Goal: Task Accomplishment & Management: Use online tool/utility

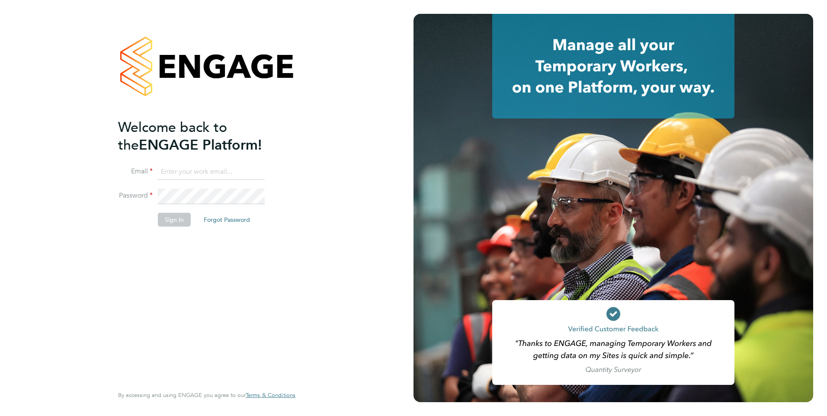
type input "[PERSON_NAME][EMAIL_ADDRESS][DOMAIN_NAME]"
click at [175, 220] on button "Sign In" at bounding box center [174, 220] width 33 height 14
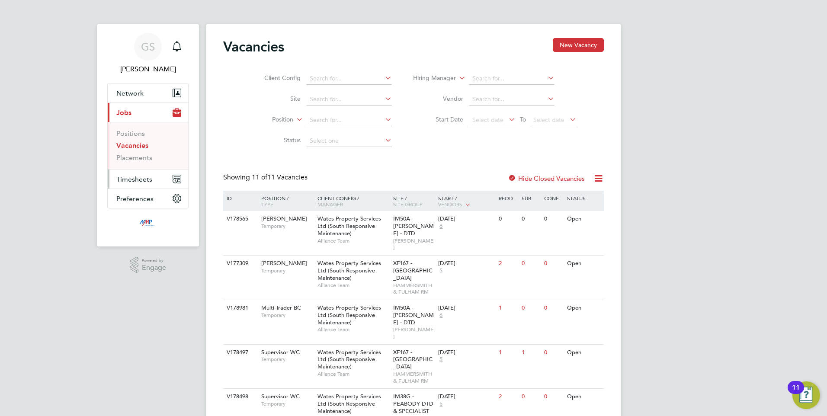
click at [137, 180] on span "Timesheets" at bounding box center [134, 179] width 36 height 8
click at [128, 153] on link "Timesheets" at bounding box center [134, 153] width 36 height 8
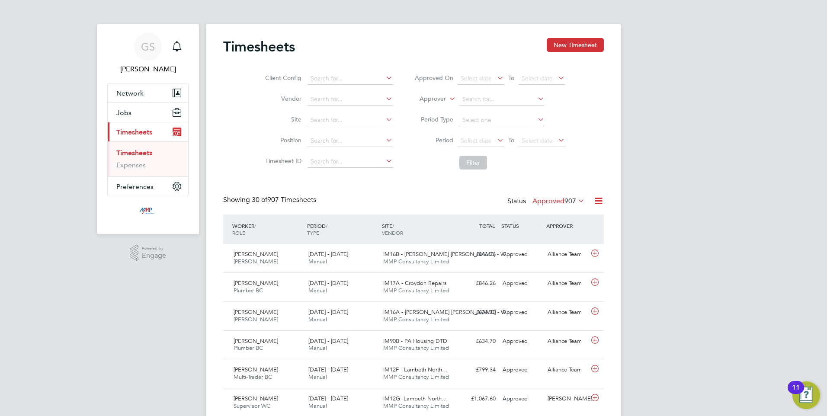
click at [598, 201] on icon at bounding box center [598, 200] width 11 height 11
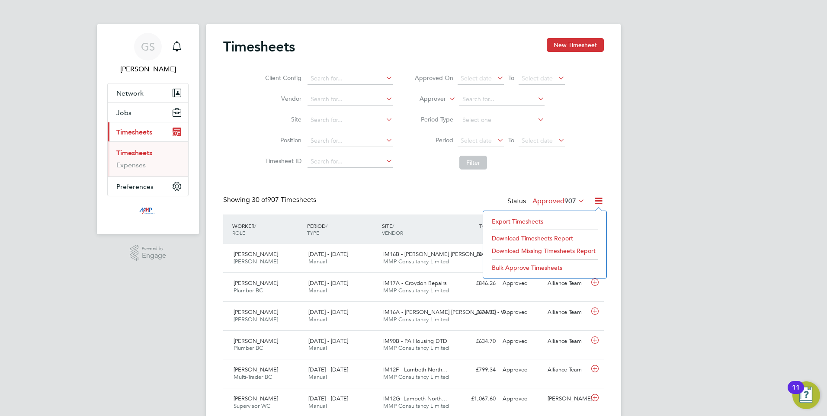
click at [521, 221] on li "Export Timesheets" at bounding box center [544, 221] width 115 height 12
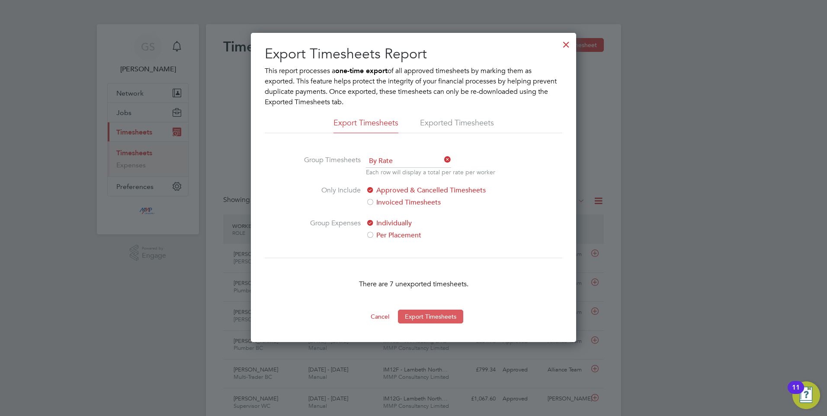
click at [437, 314] on button "Export Timesheets" at bounding box center [430, 317] width 65 height 14
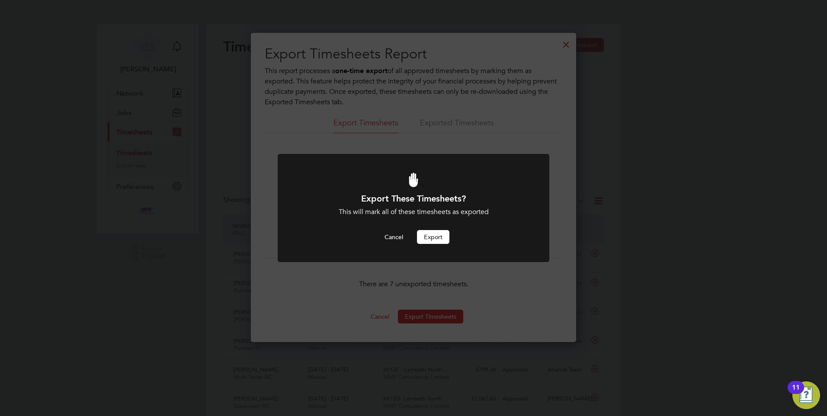
click at [435, 238] on button "Export" at bounding box center [433, 237] width 32 height 14
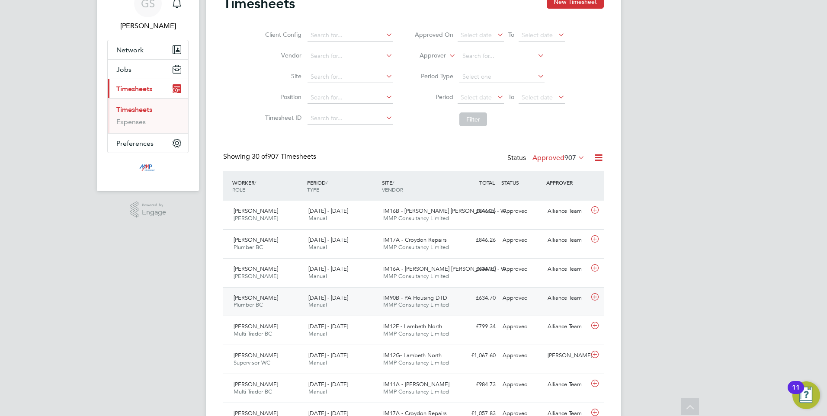
scroll to position [86, 0]
